Goal: Consume media (video, audio): Consume media (video, audio)

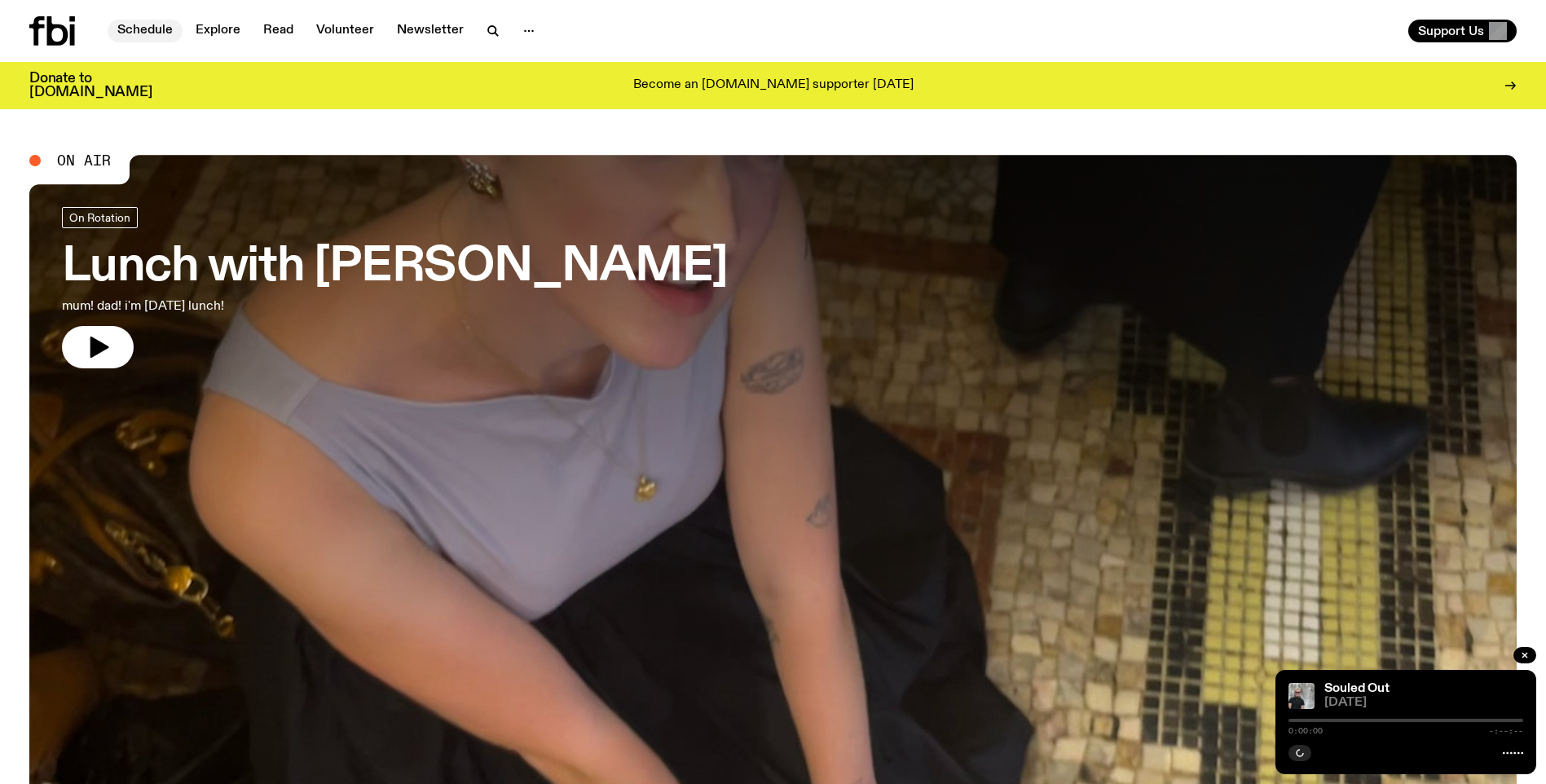
click at [137, 25] on link "Schedule" at bounding box center [145, 31] width 75 height 23
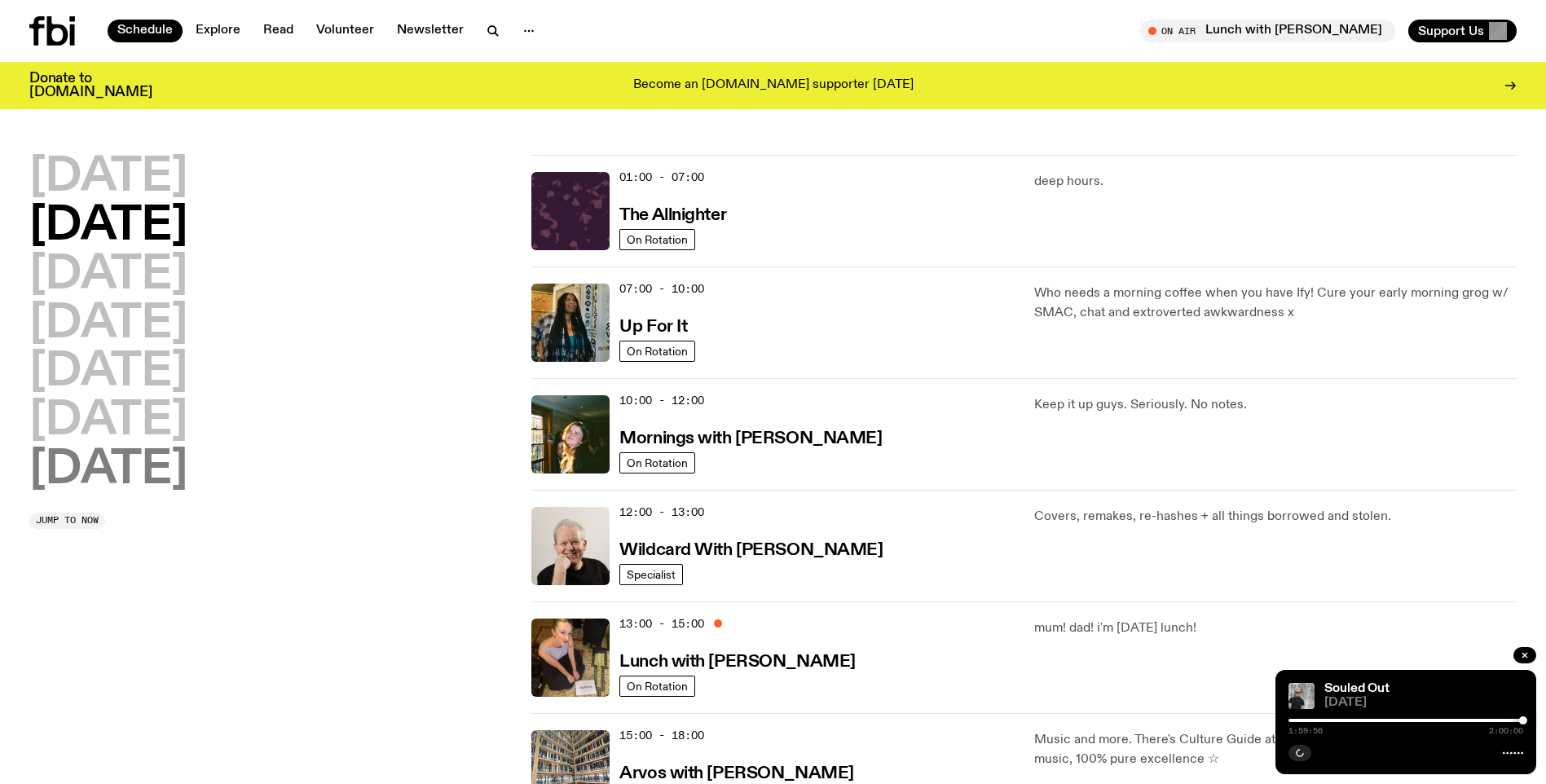
click at [114, 463] on h2 "[DATE]" at bounding box center [108, 470] width 159 height 46
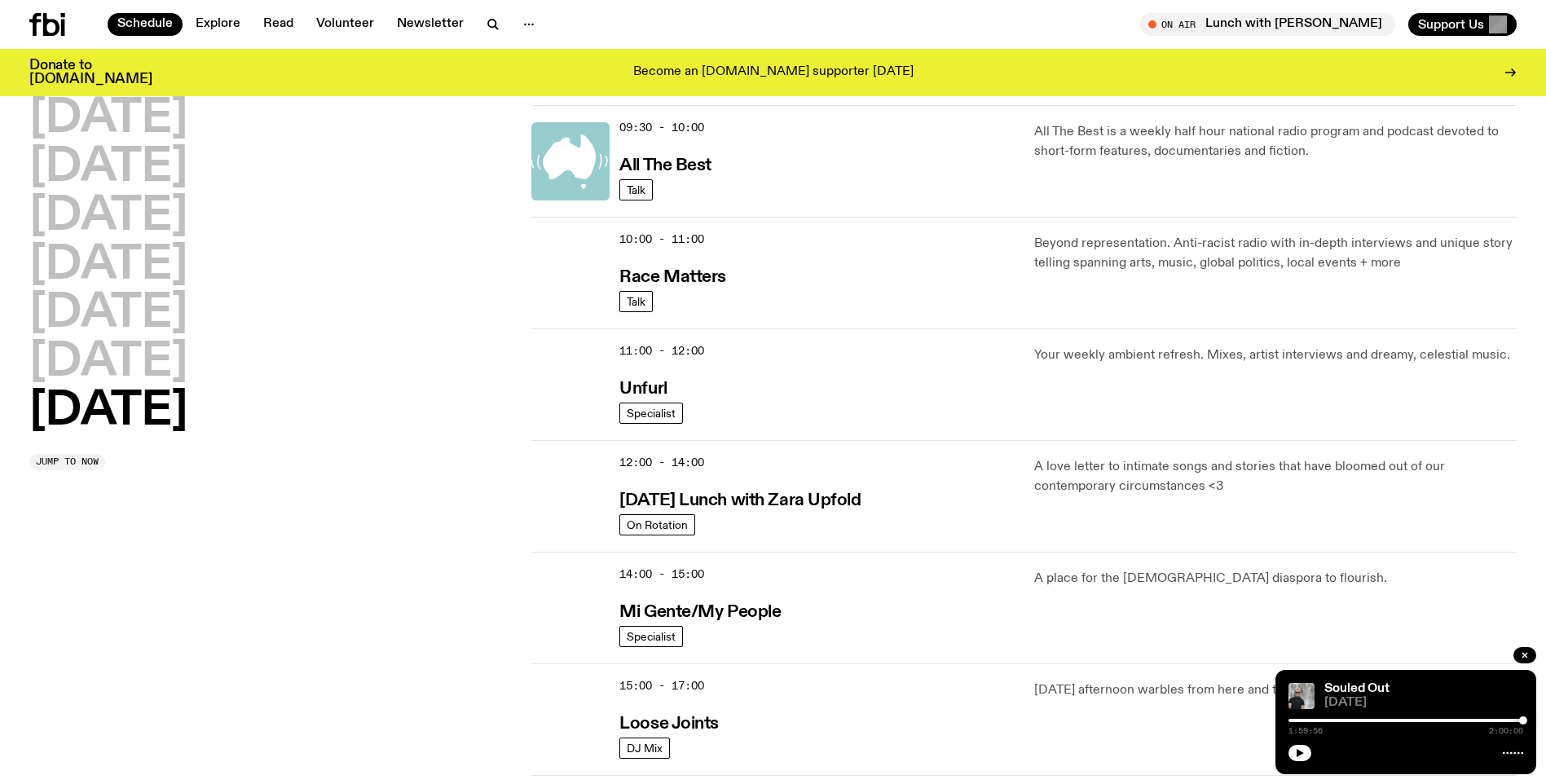
scroll to position [779, 0]
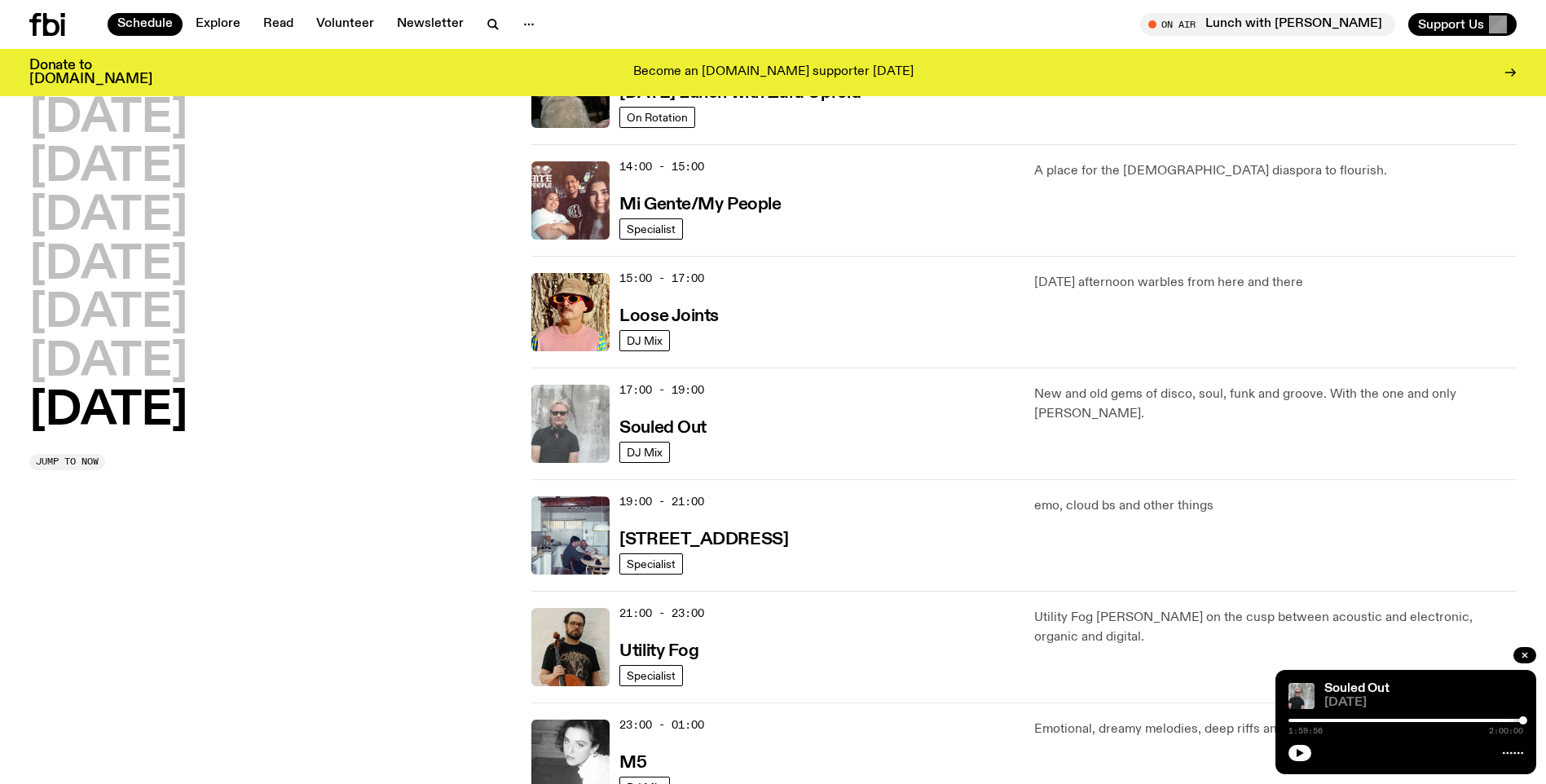
click at [576, 402] on img at bounding box center [570, 423] width 78 height 78
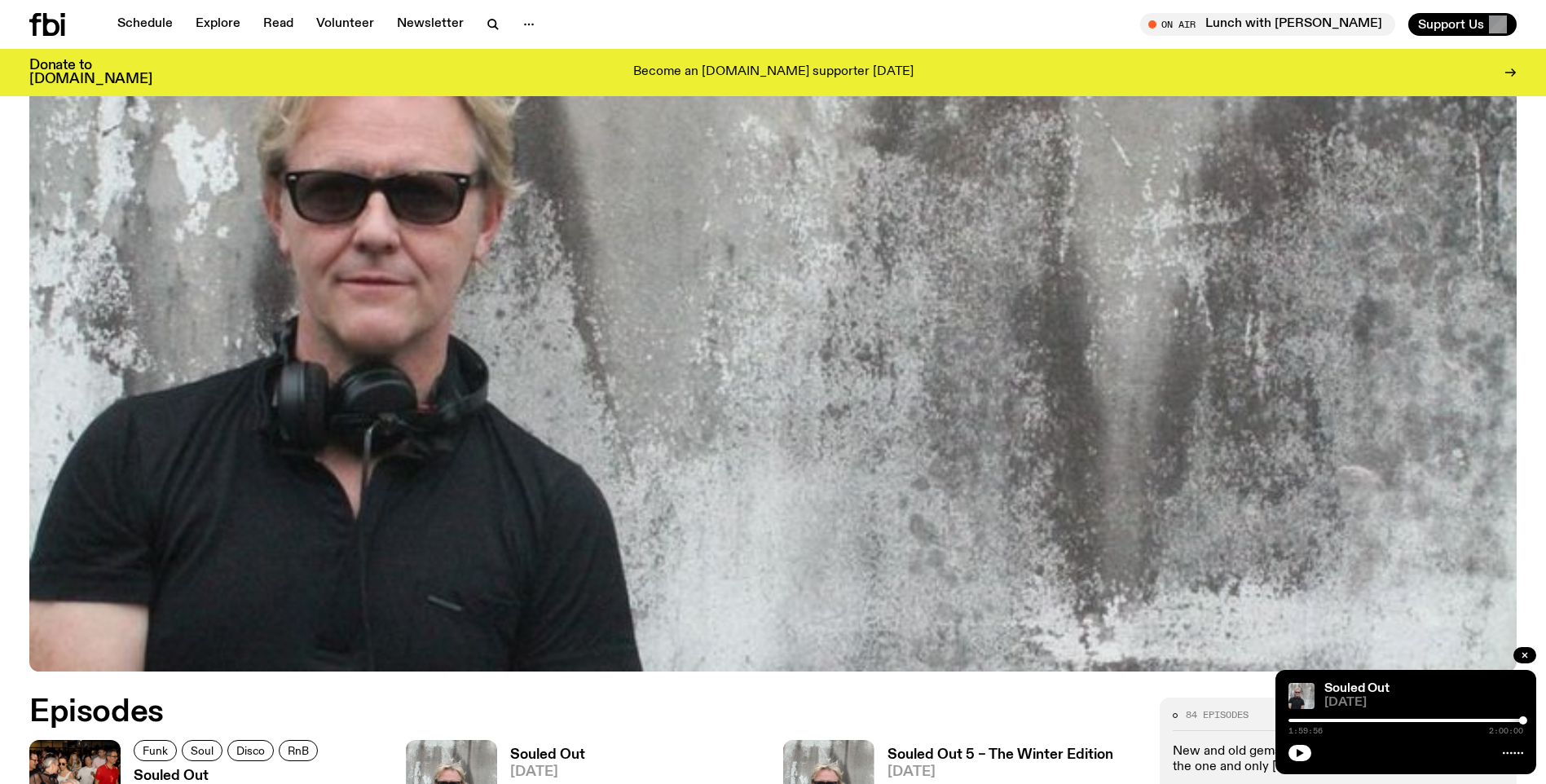
scroll to position [805, 0]
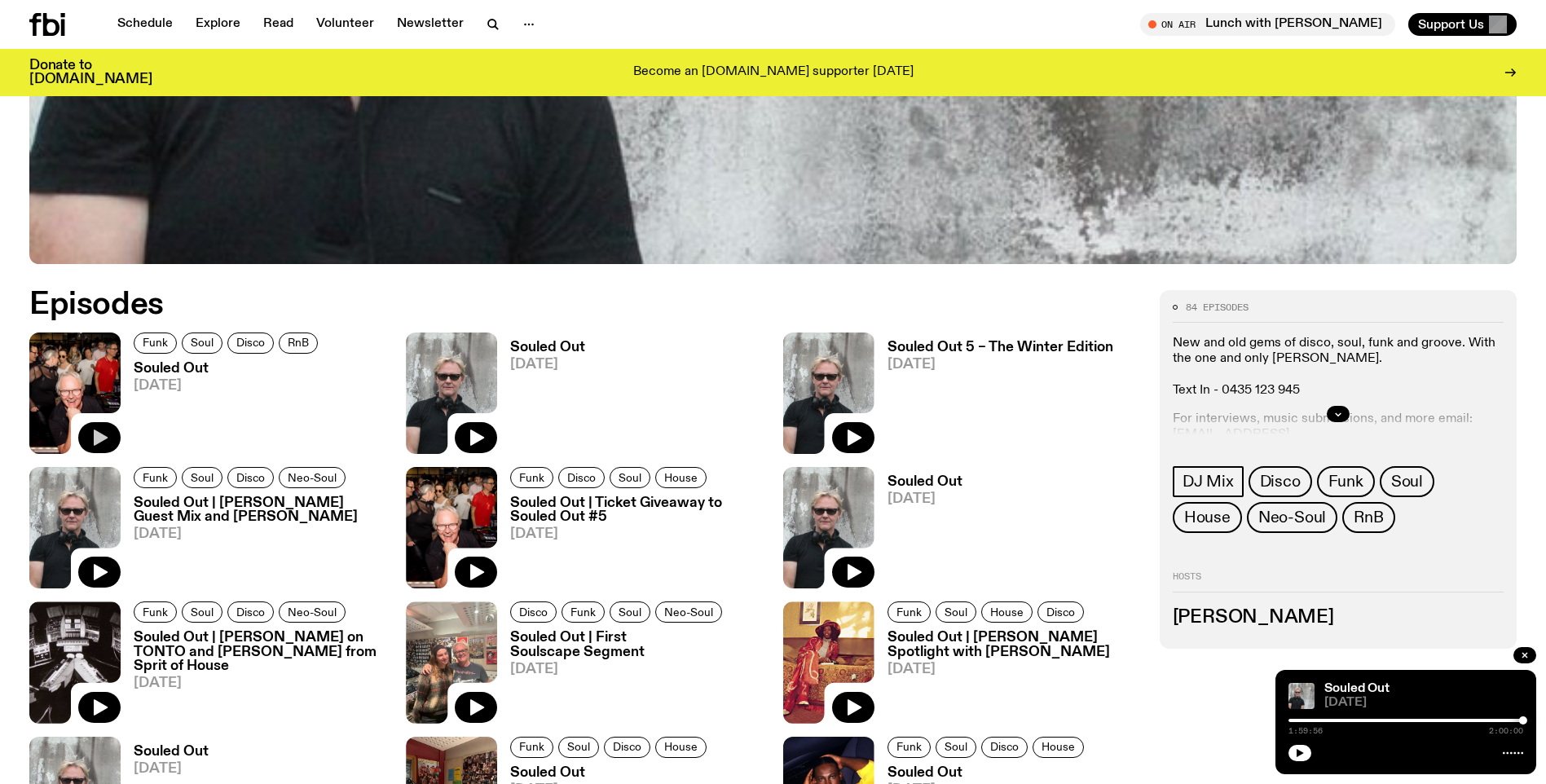
click at [100, 434] on icon "button" at bounding box center [100, 437] width 14 height 16
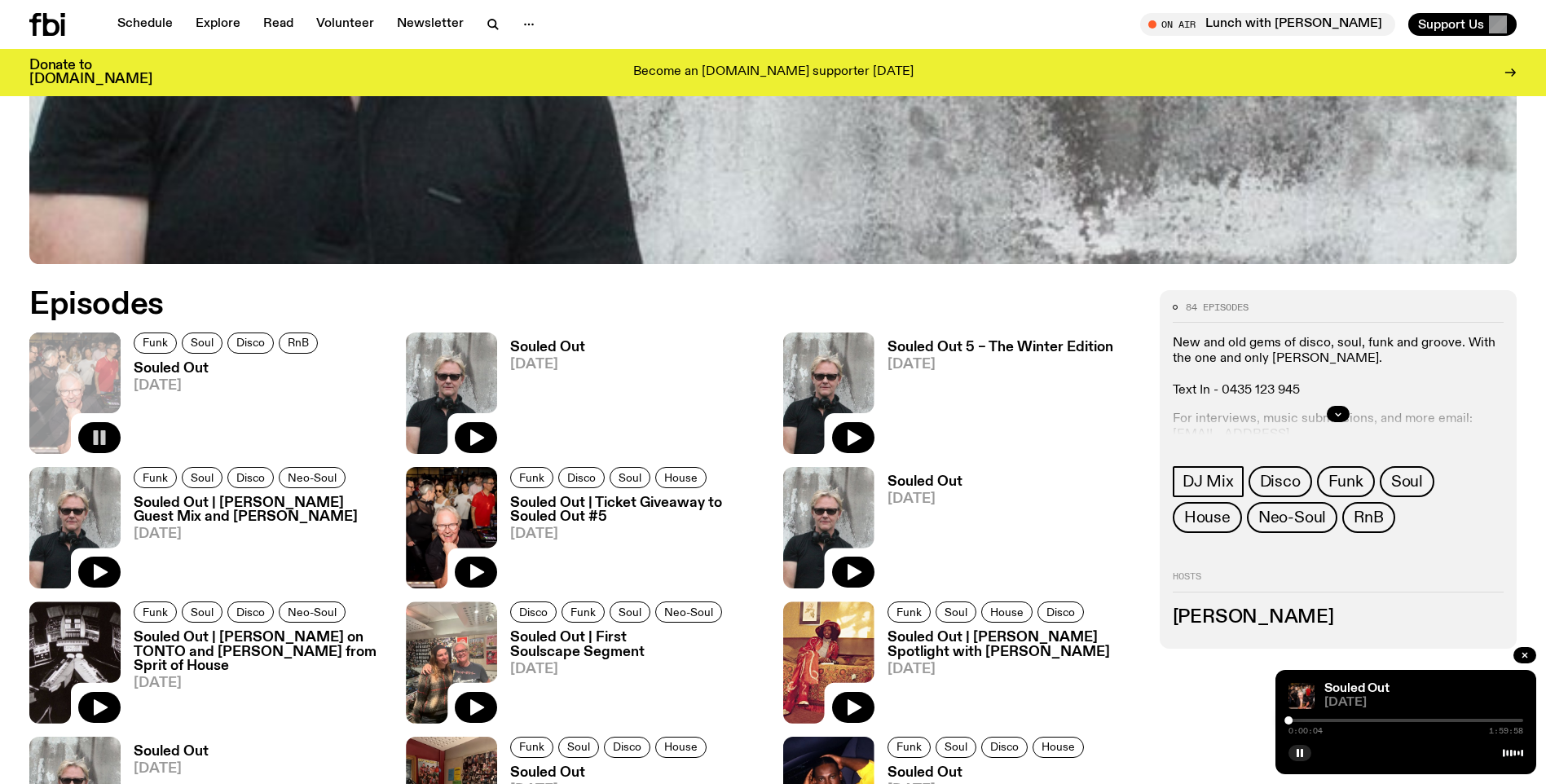
click at [1117, 712] on link "Souled Out | [PERSON_NAME] Spotlight with [PERSON_NAME] [DATE]" at bounding box center [1007, 677] width 265 height 92
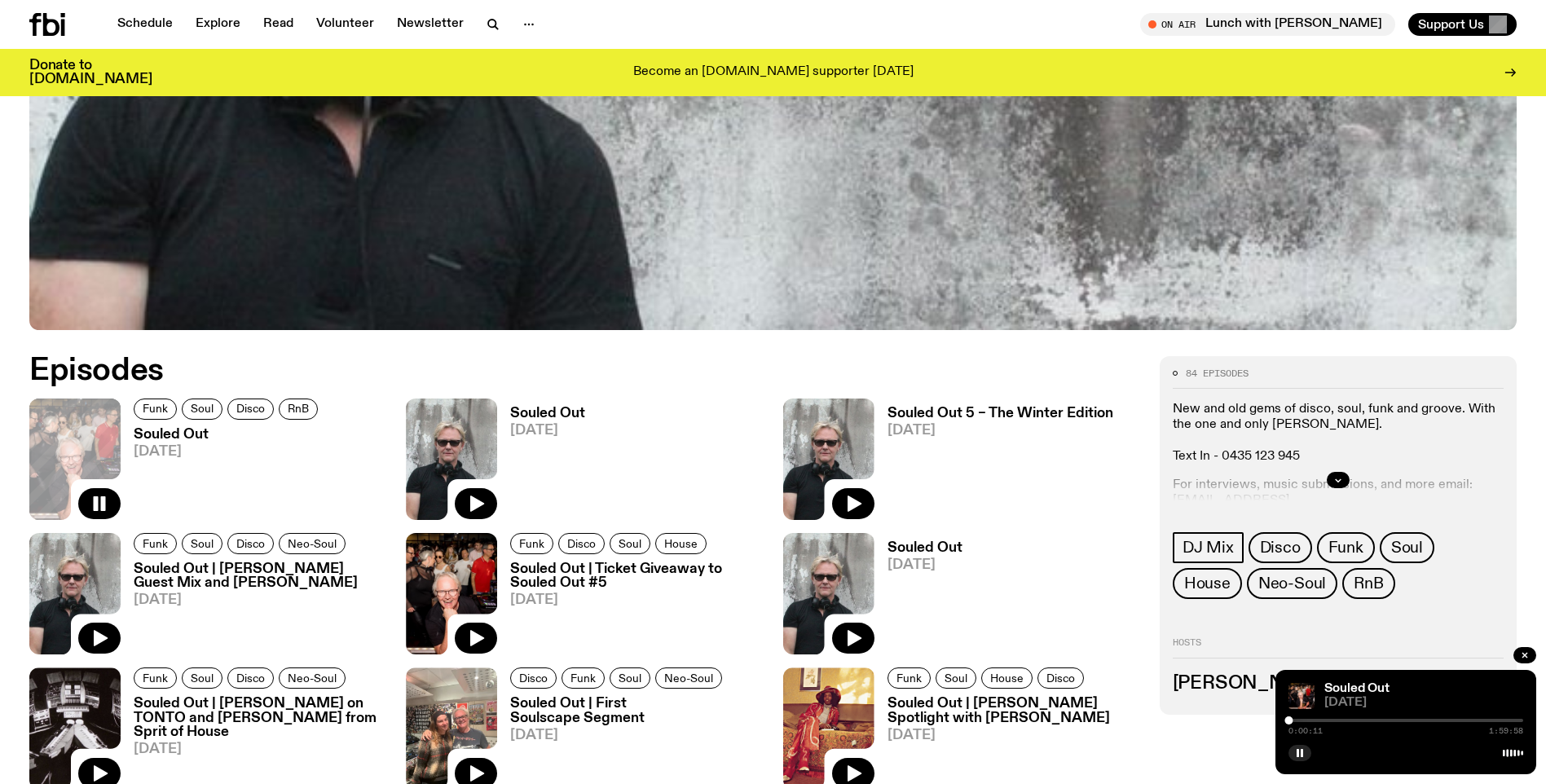
scroll to position [710, 0]
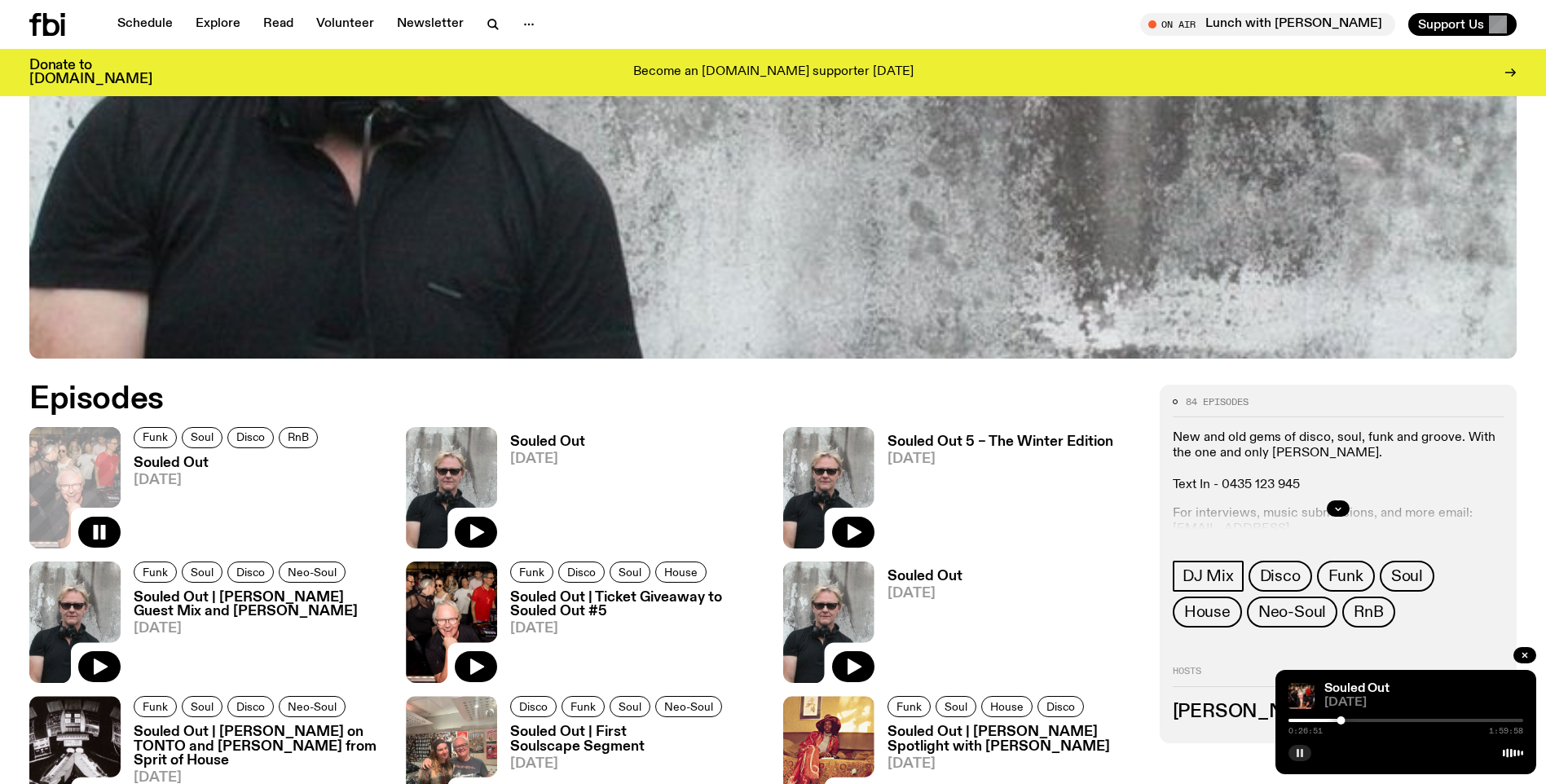
click at [1297, 757] on icon "button" at bounding box center [1300, 753] width 9 height 9
